Goal: Task Accomplishment & Management: Use online tool/utility

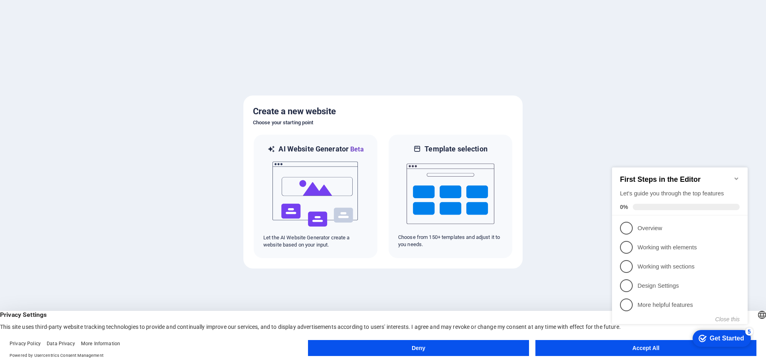
click at [737, 175] on icon "Minimize checklist" at bounding box center [737, 178] width 6 height 6
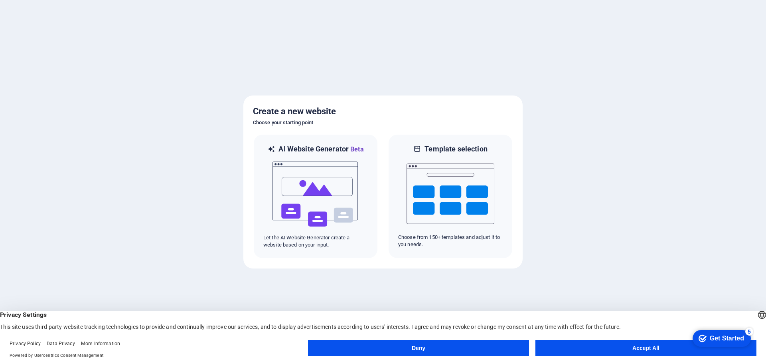
click at [466, 352] on button "Deny" at bounding box center [418, 348] width 221 height 16
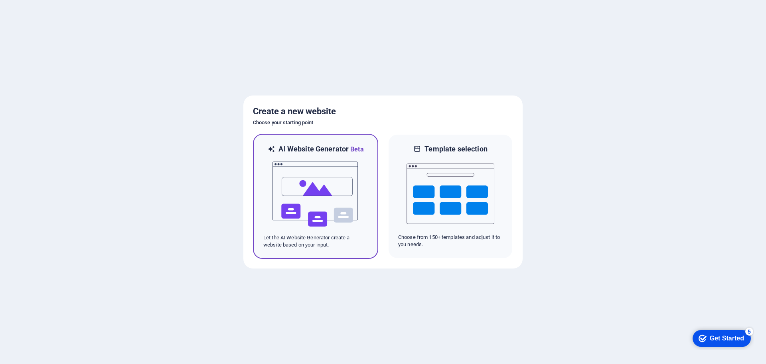
click at [361, 194] on div at bounding box center [315, 194] width 105 height 80
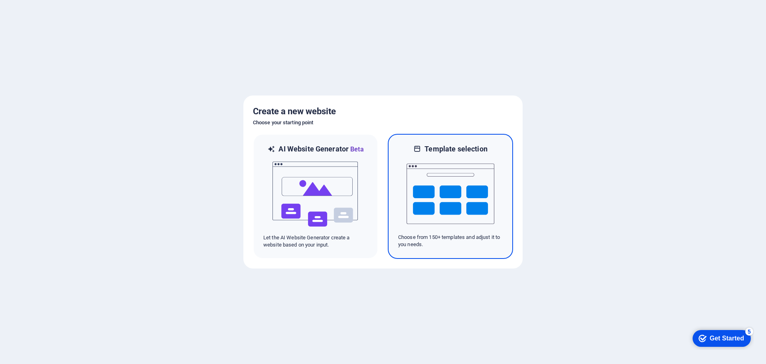
click at [441, 183] on img at bounding box center [451, 194] width 88 height 80
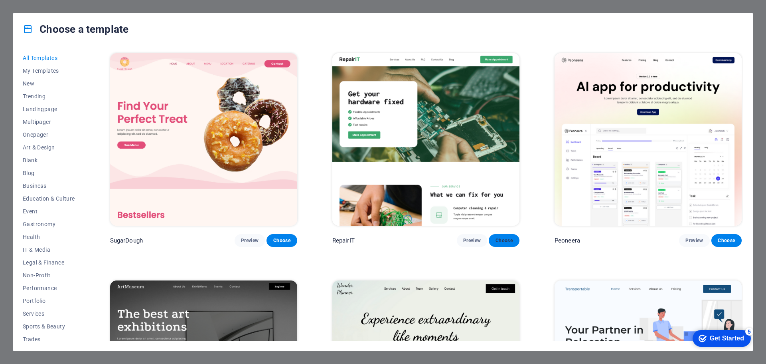
click at [500, 239] on span "Choose" at bounding box center [504, 240] width 18 height 6
